Goal: Navigation & Orientation: Find specific page/section

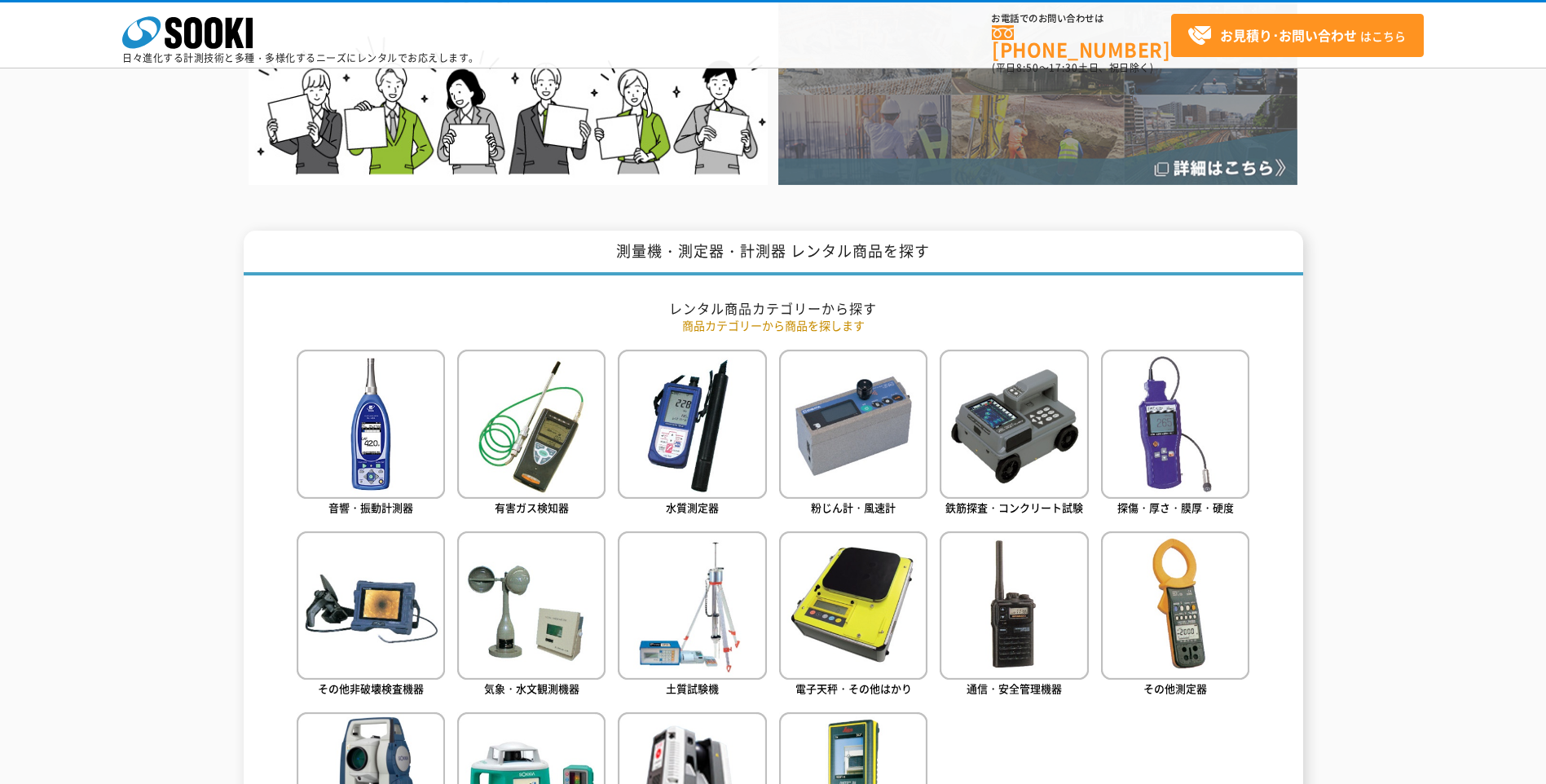
scroll to position [652, 0]
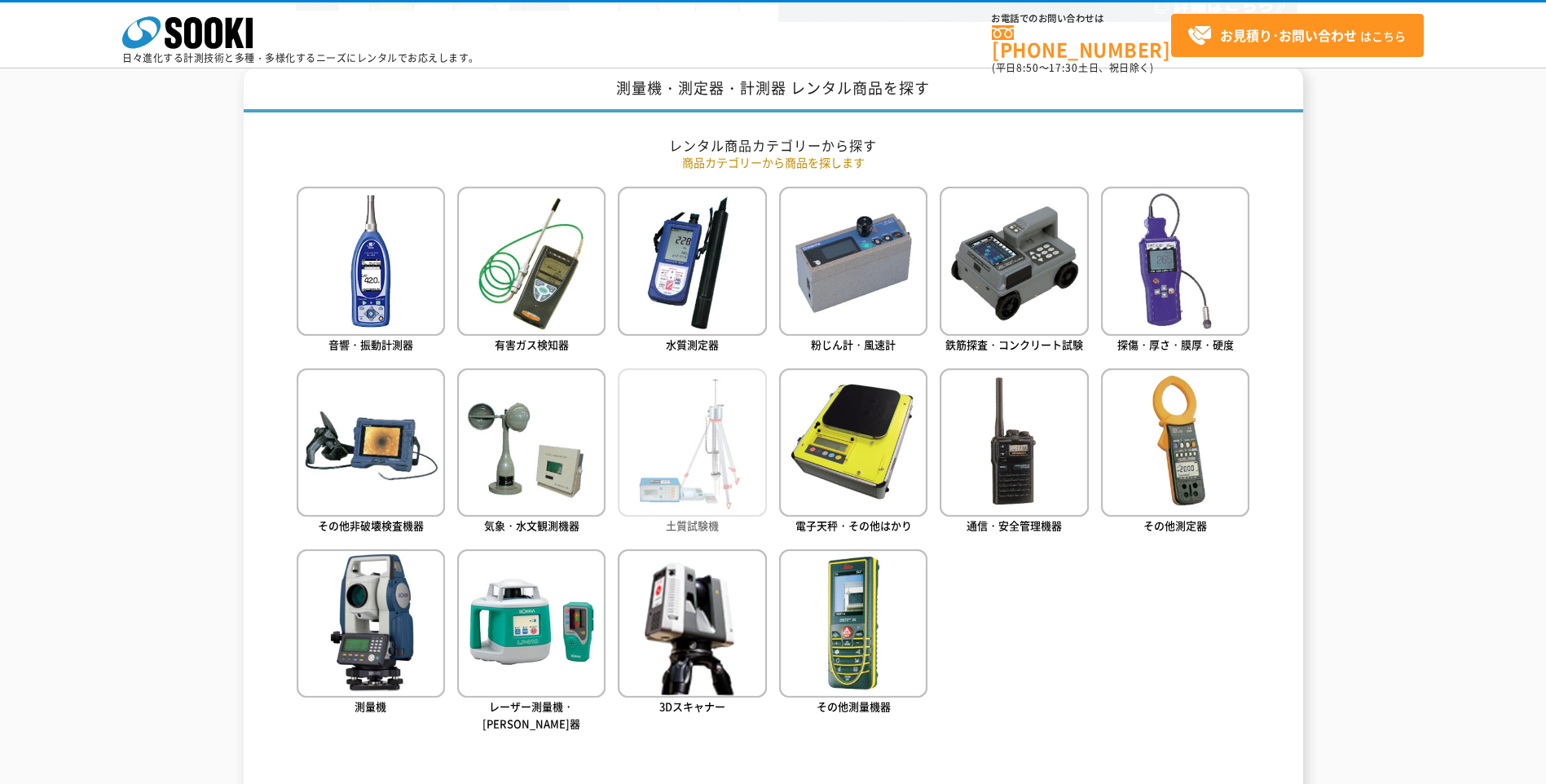
click at [689, 482] on img at bounding box center [692, 442] width 149 height 149
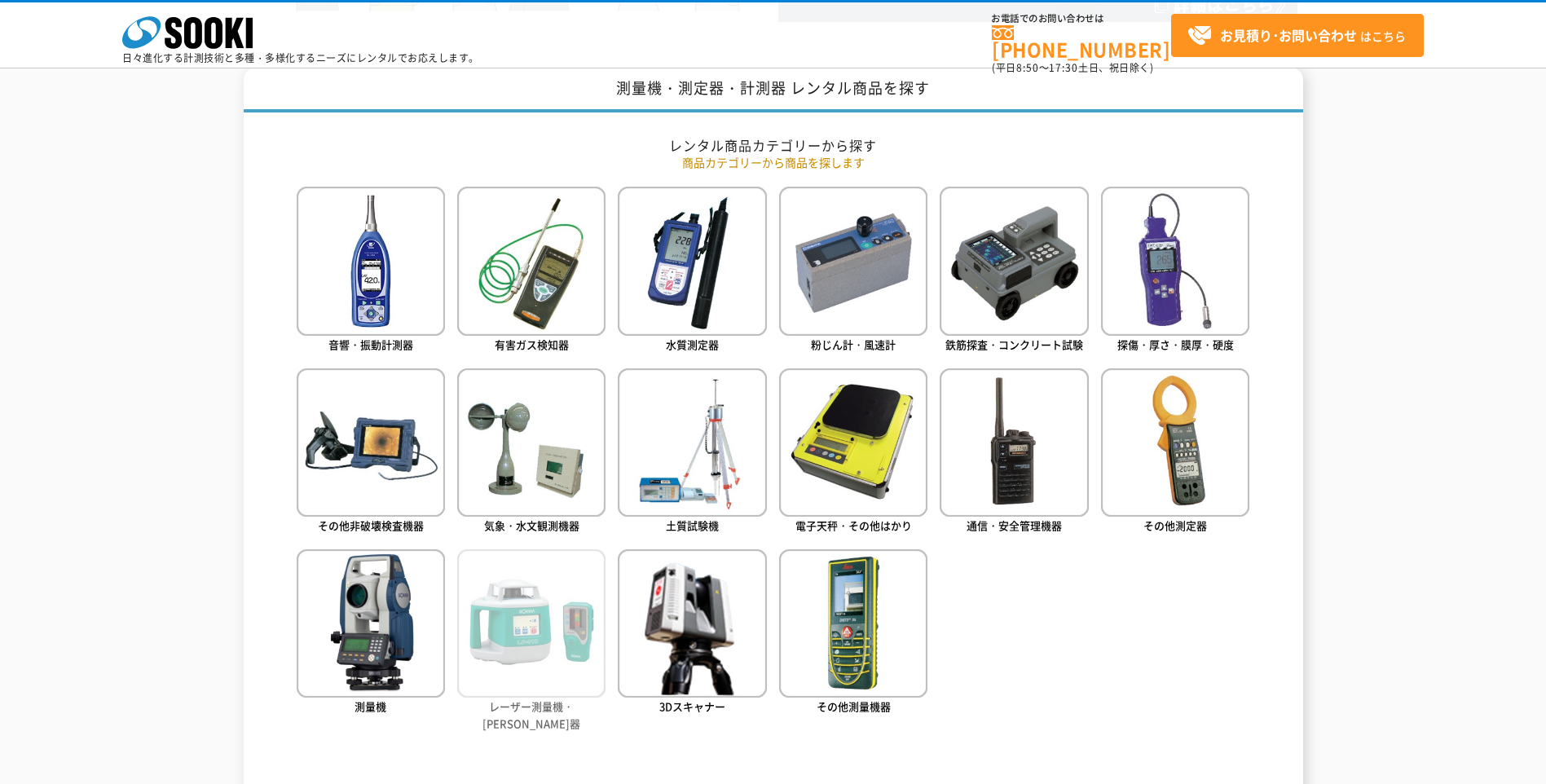
click at [566, 638] on img at bounding box center [531, 623] width 149 height 149
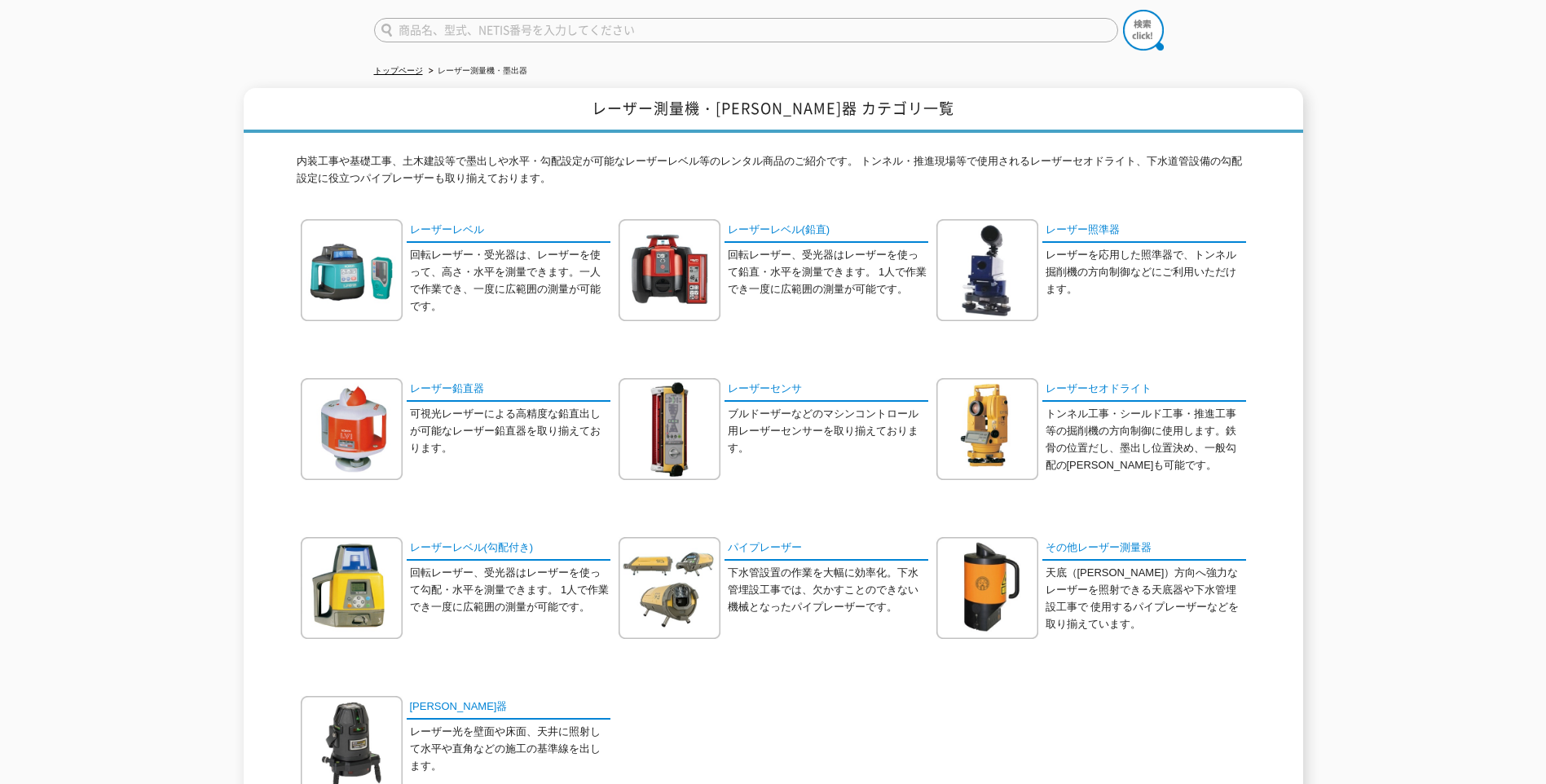
scroll to position [368, 0]
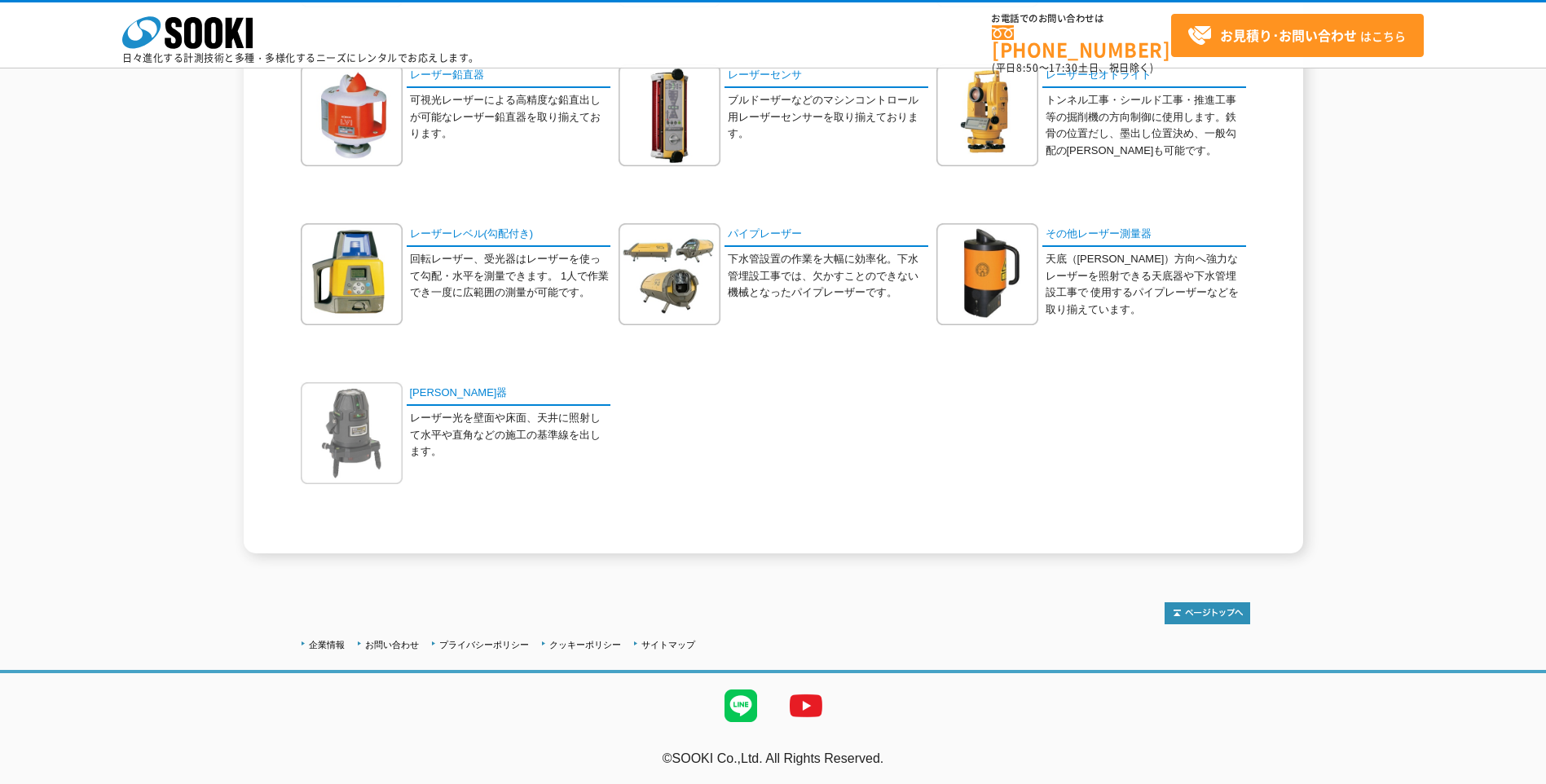
click at [358, 458] on img at bounding box center [352, 433] width 102 height 102
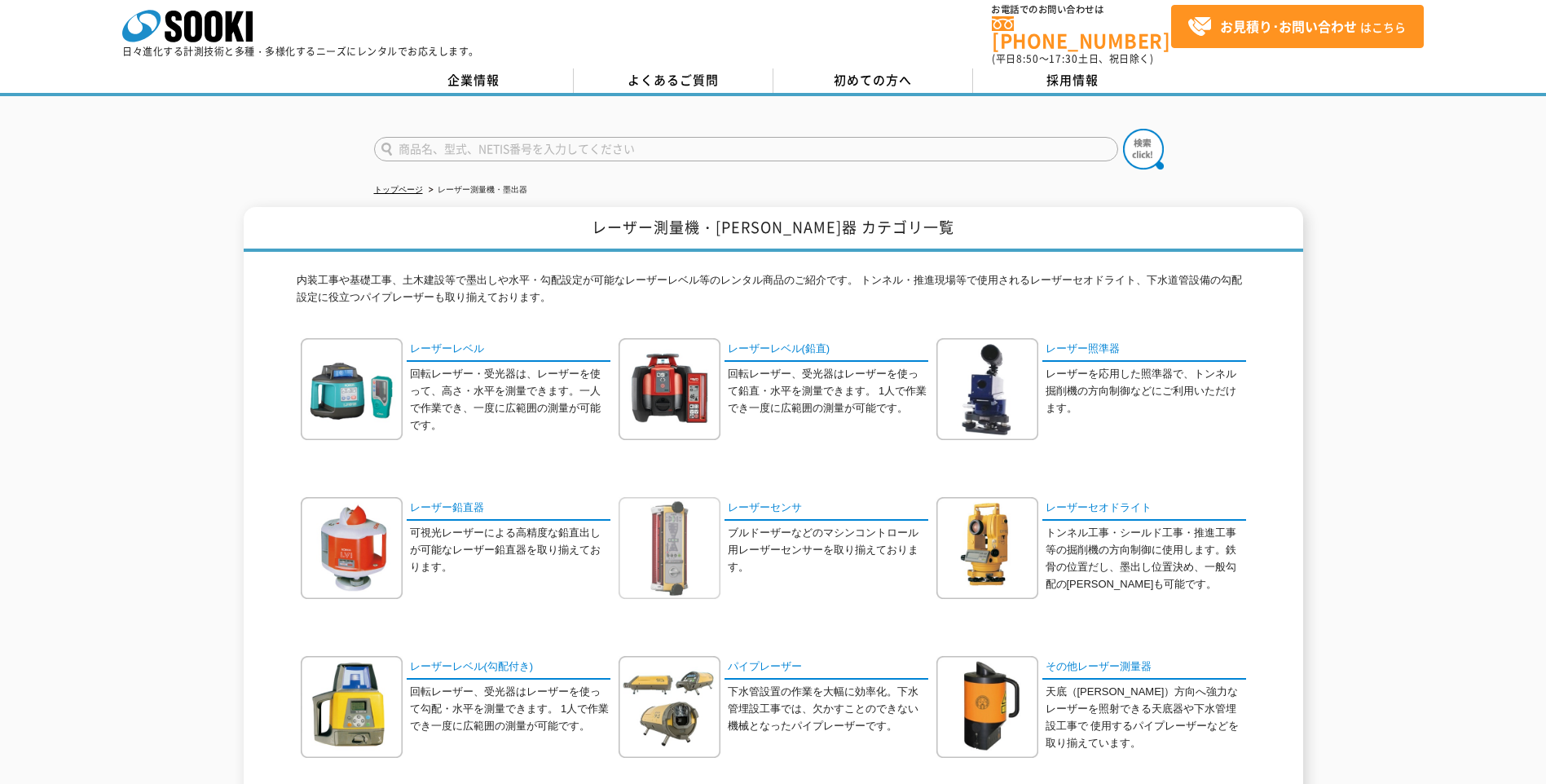
scroll to position [0, 0]
